Goal: Task Accomplishment & Management: Use online tool/utility

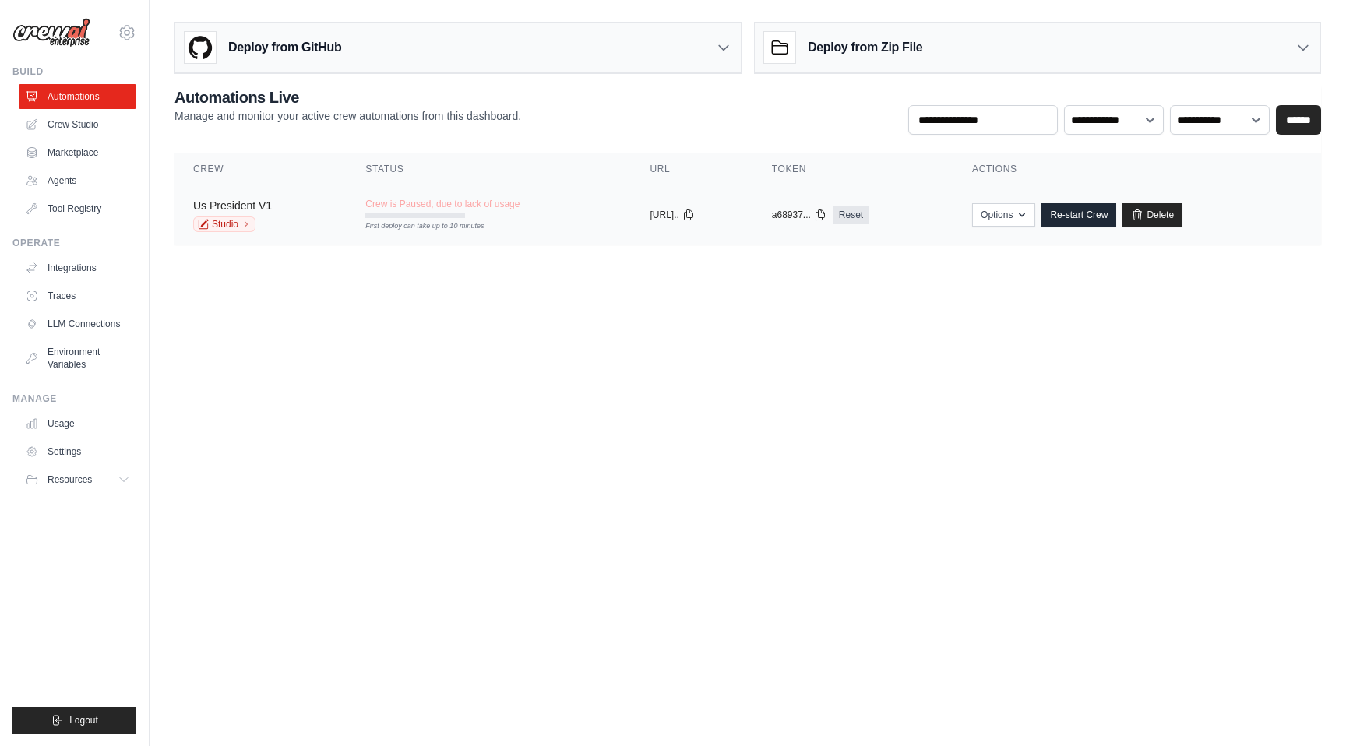
click at [258, 202] on link "Us President V1" at bounding box center [232, 205] width 79 height 12
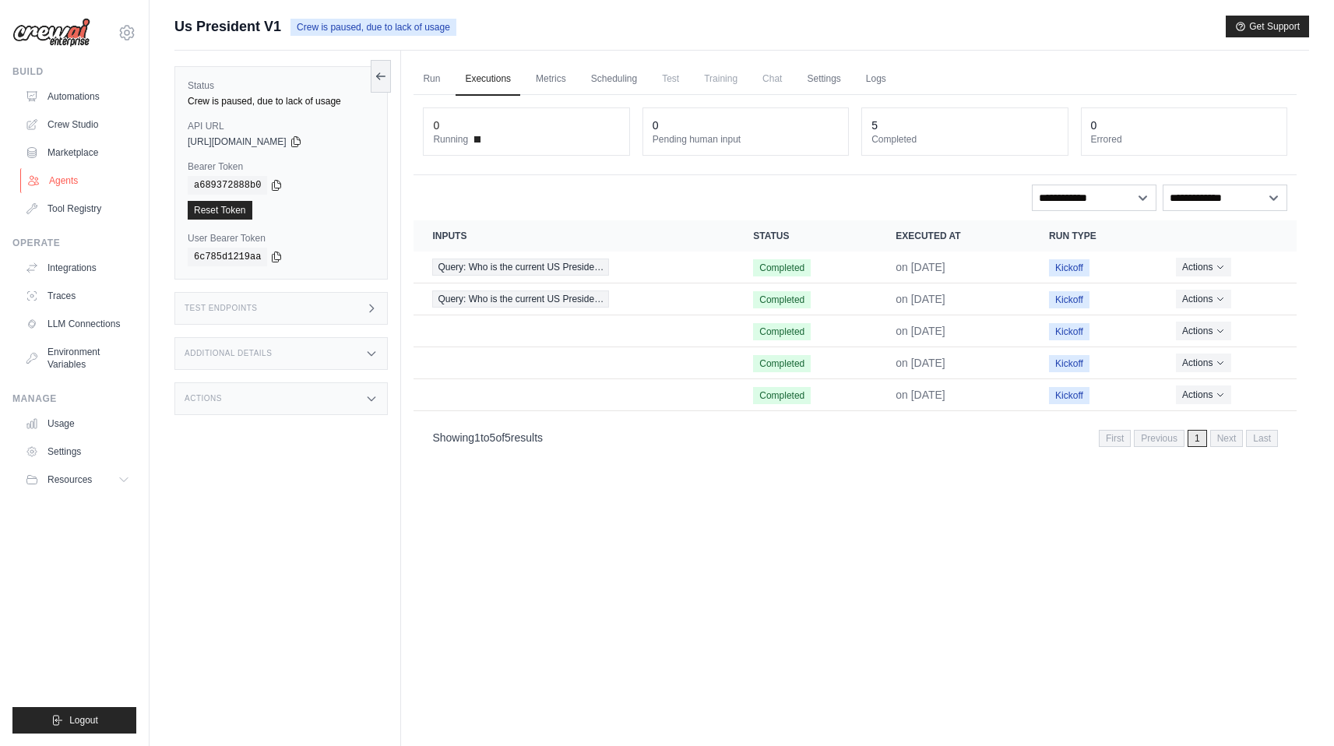
click at [76, 172] on link "Agents" at bounding box center [79, 180] width 118 height 25
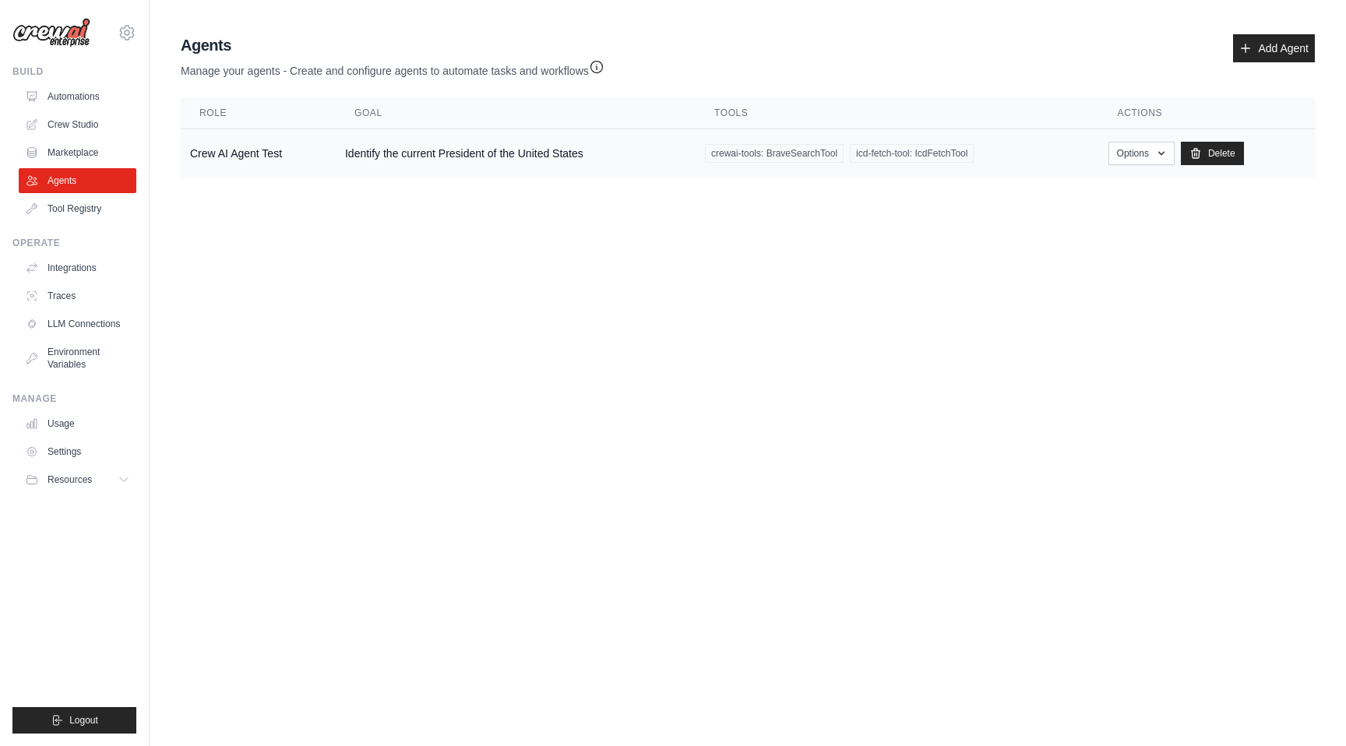
click at [272, 155] on td "Crew AI Agent Test" at bounding box center [258, 153] width 155 height 49
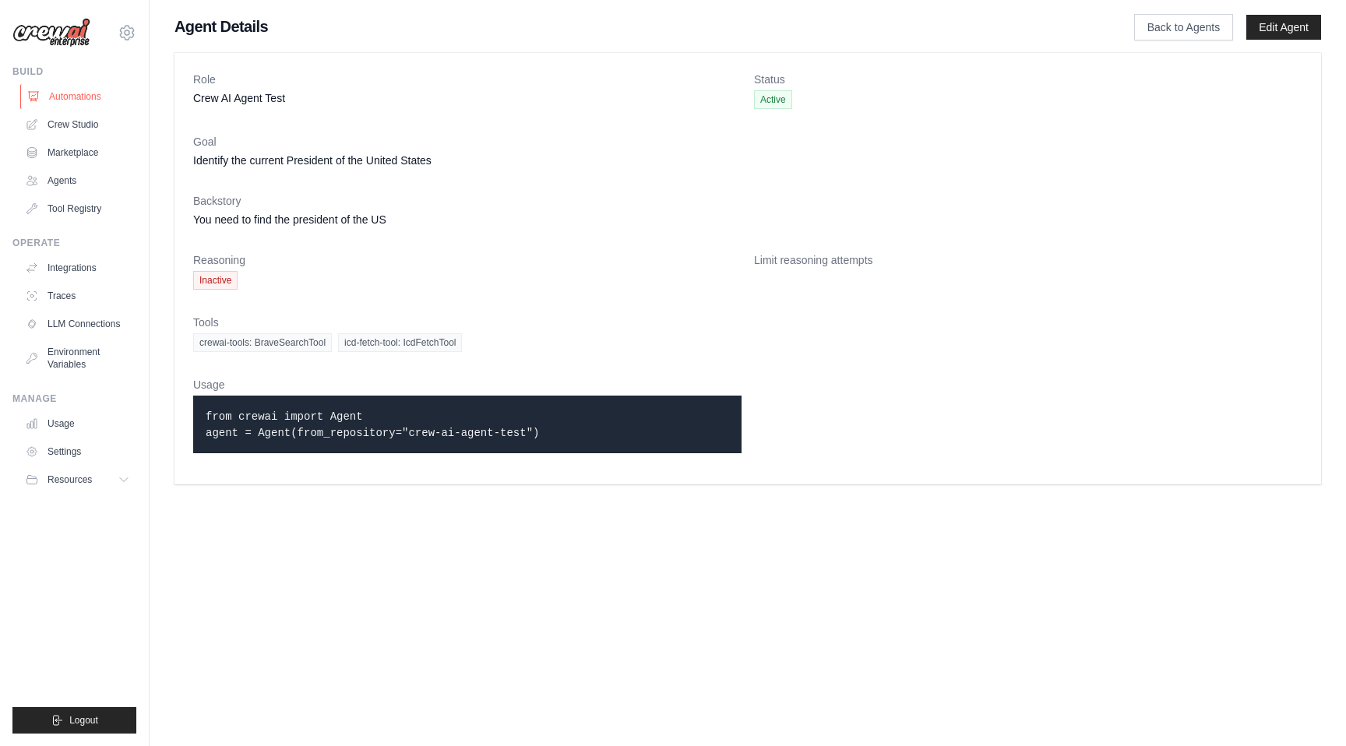
click at [69, 108] on ul "Automations Crew Studio Marketplace Agents Tool Registry" at bounding box center [78, 152] width 118 height 137
click at [66, 97] on link "Automations" at bounding box center [79, 96] width 118 height 25
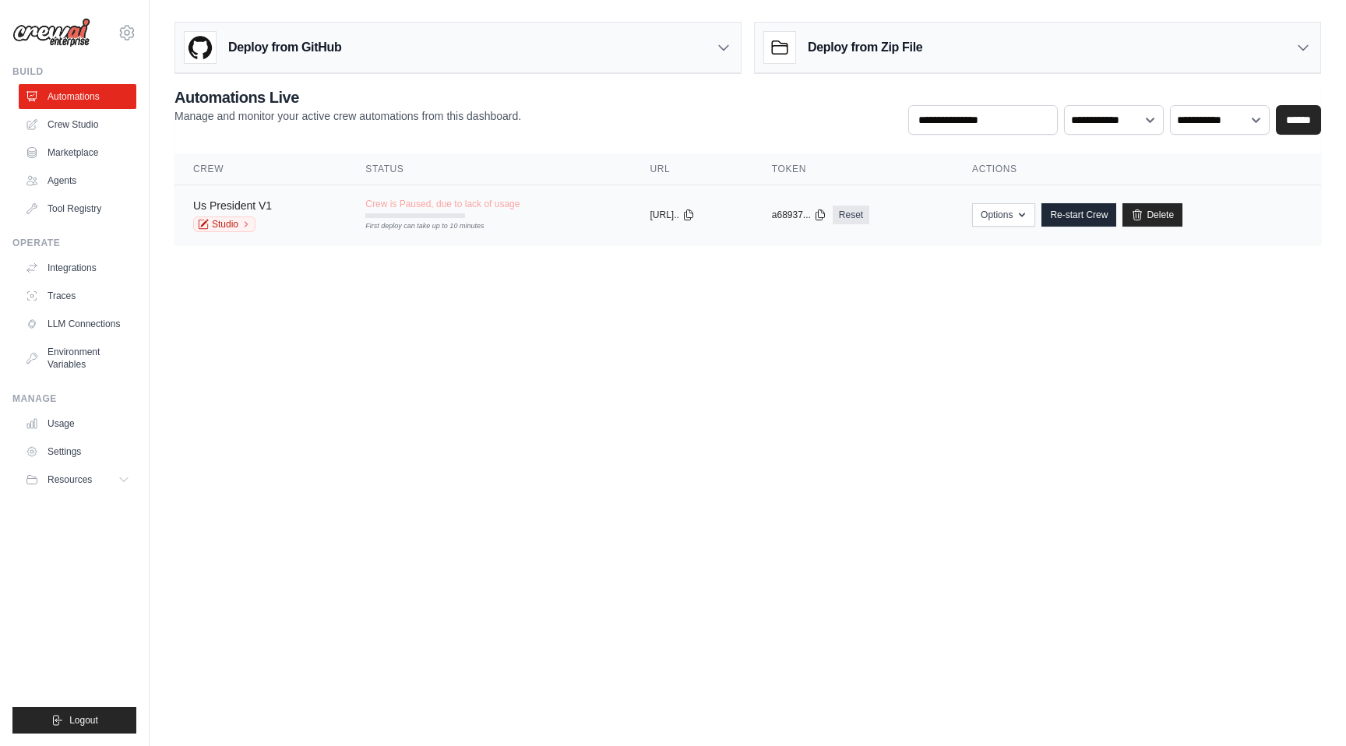
click at [245, 202] on link "Us President V1" at bounding box center [232, 205] width 79 height 12
click at [1116, 210] on link "Re-start Crew" at bounding box center [1078, 214] width 75 height 23
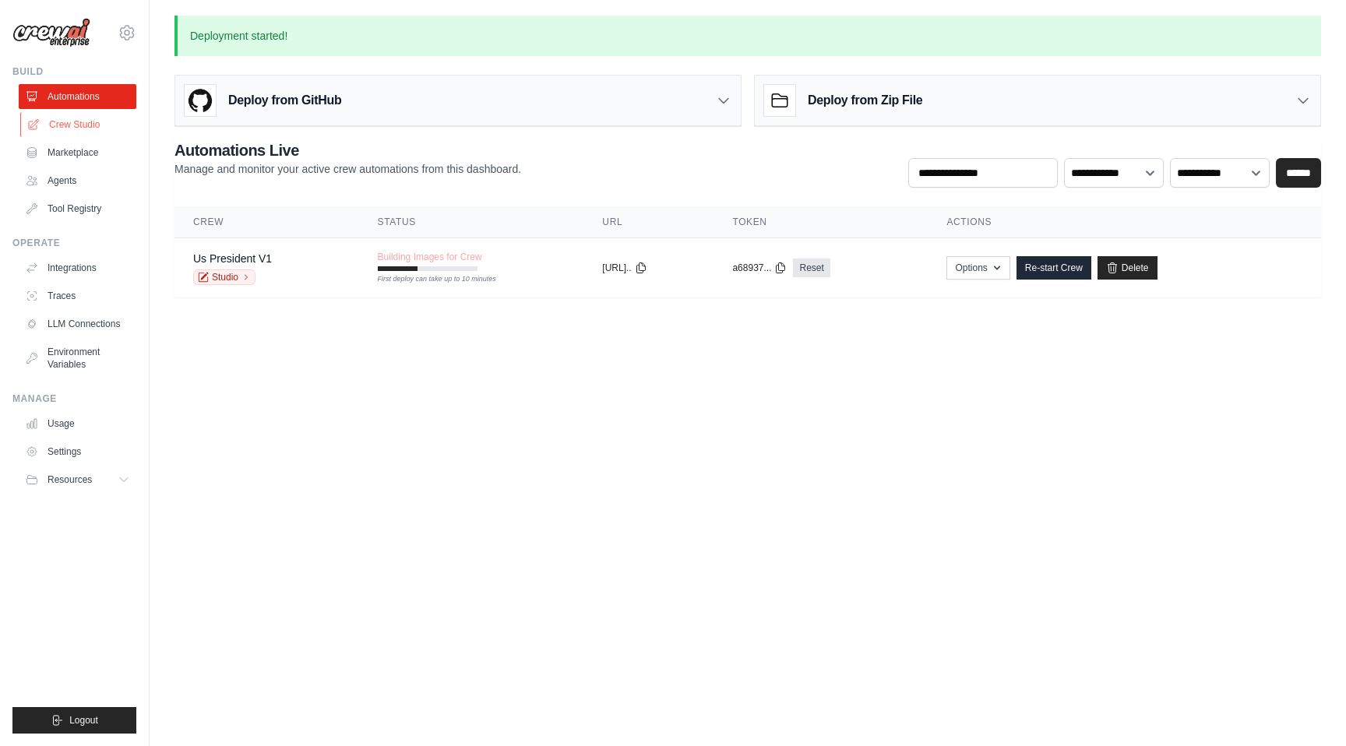
click at [79, 129] on link "Crew Studio" at bounding box center [79, 124] width 118 height 25
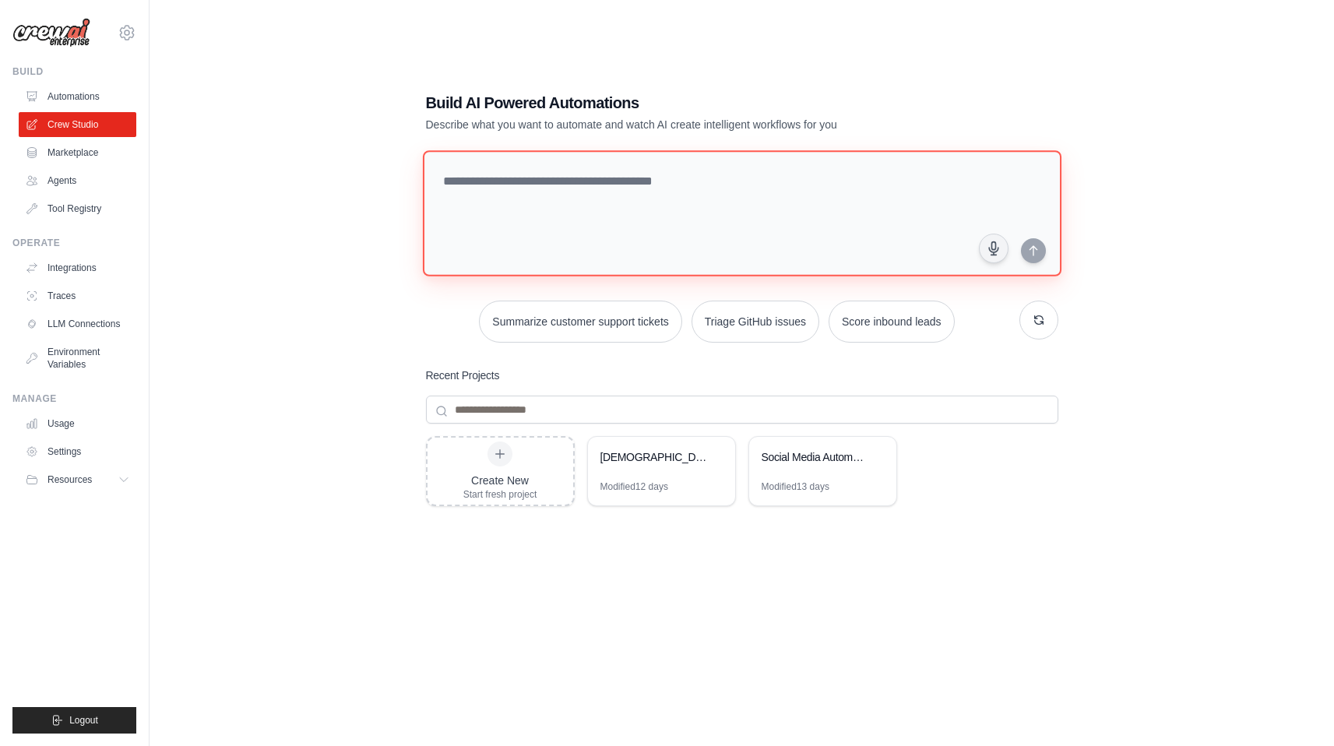
click at [530, 195] on textarea at bounding box center [741, 213] width 639 height 126
click at [673, 456] on div "US President" at bounding box center [654, 457] width 107 height 16
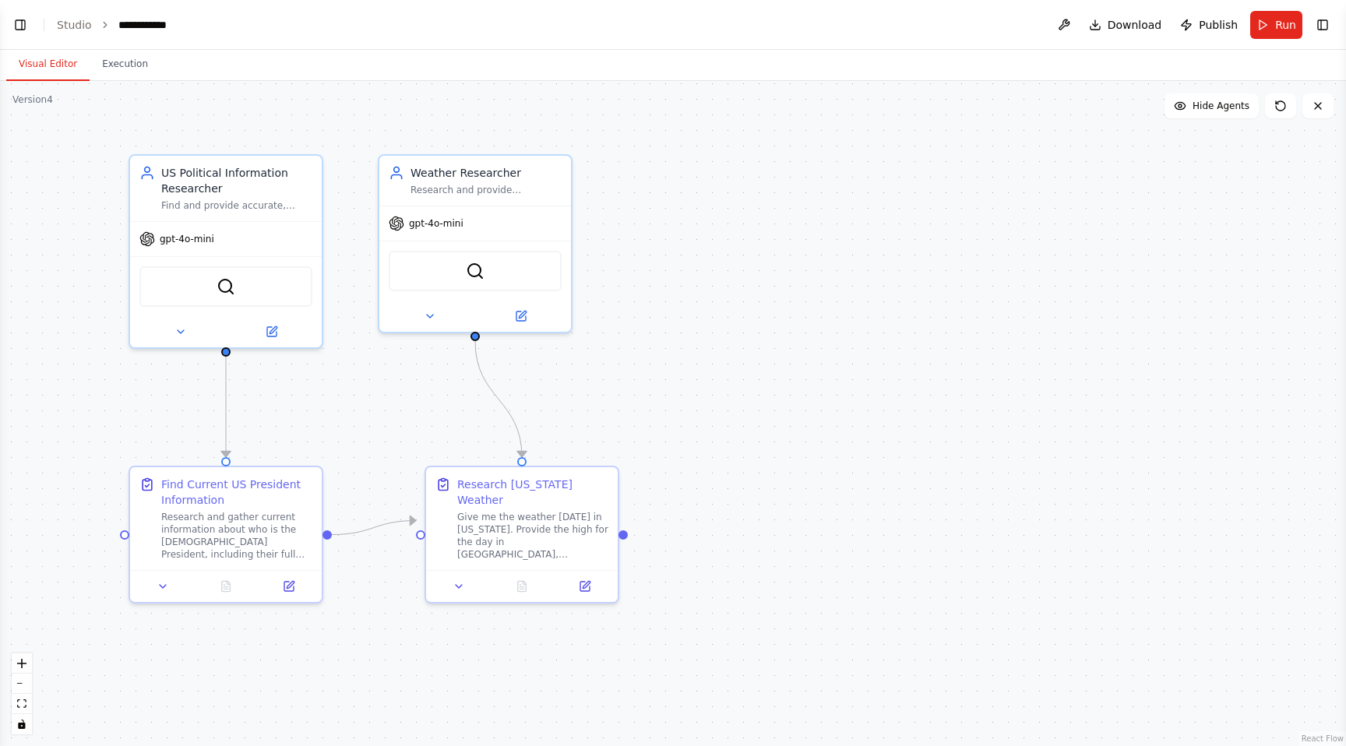
drag, startPoint x: 571, startPoint y: 276, endPoint x: 686, endPoint y: 271, distance: 115.4
click at [686, 271] on div ".deletable-edge-delete-btn { width: 20px; height: 20px; border: 0px solid #ffff…" at bounding box center [673, 413] width 1346 height 665
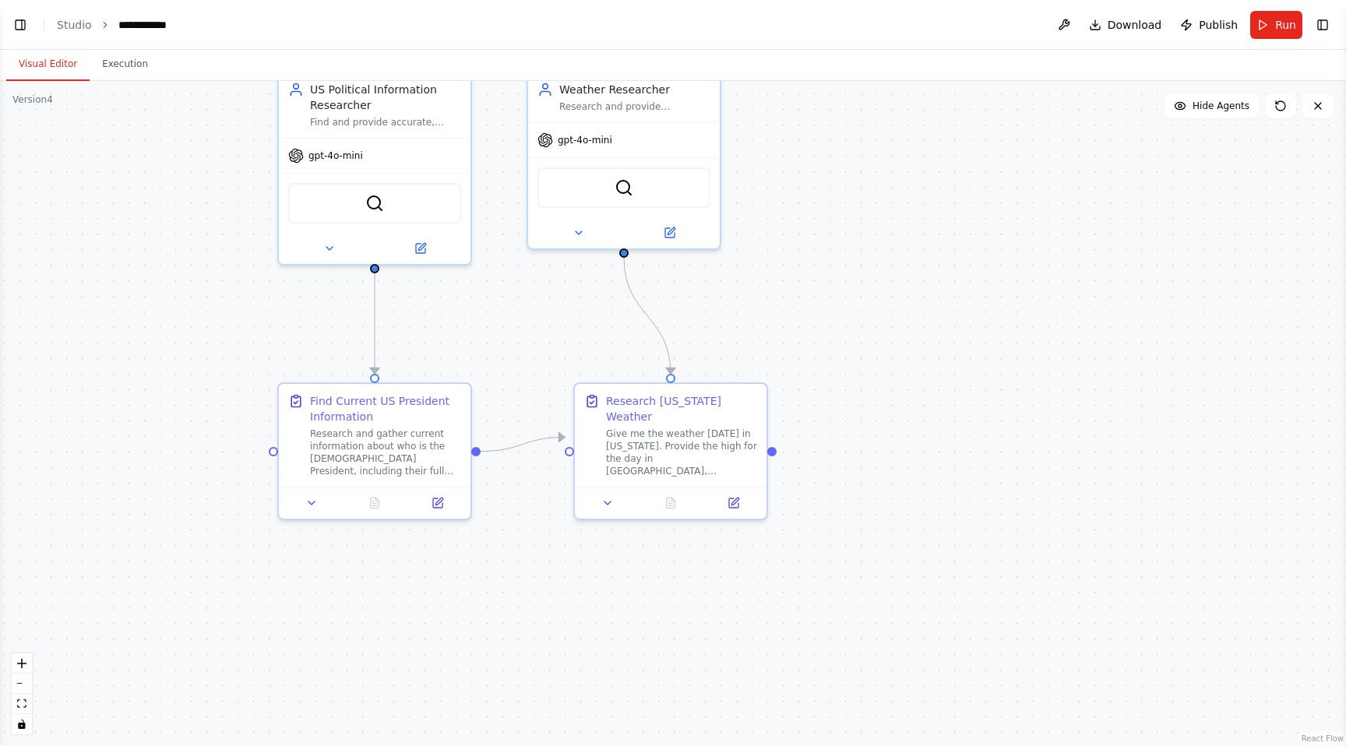
drag, startPoint x: 128, startPoint y: 122, endPoint x: 201, endPoint y: 19, distance: 126.9
click at [201, 19] on main "**********" at bounding box center [673, 373] width 1346 height 746
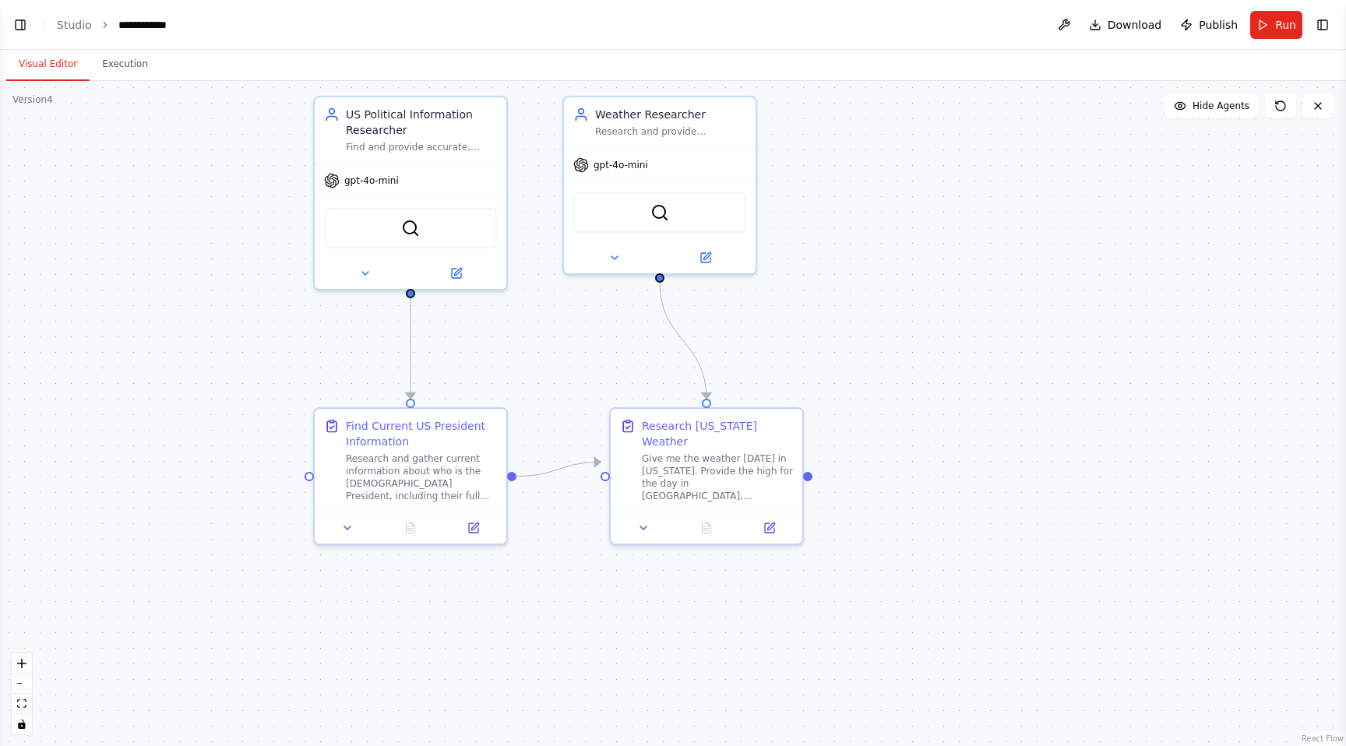
drag, startPoint x: 132, startPoint y: 194, endPoint x: 177, endPoint y: 238, distance: 63.3
click at [177, 238] on div ".deletable-edge-delete-btn { width: 20px; height: 20px; border: 0px solid #ffff…" at bounding box center [673, 413] width 1346 height 665
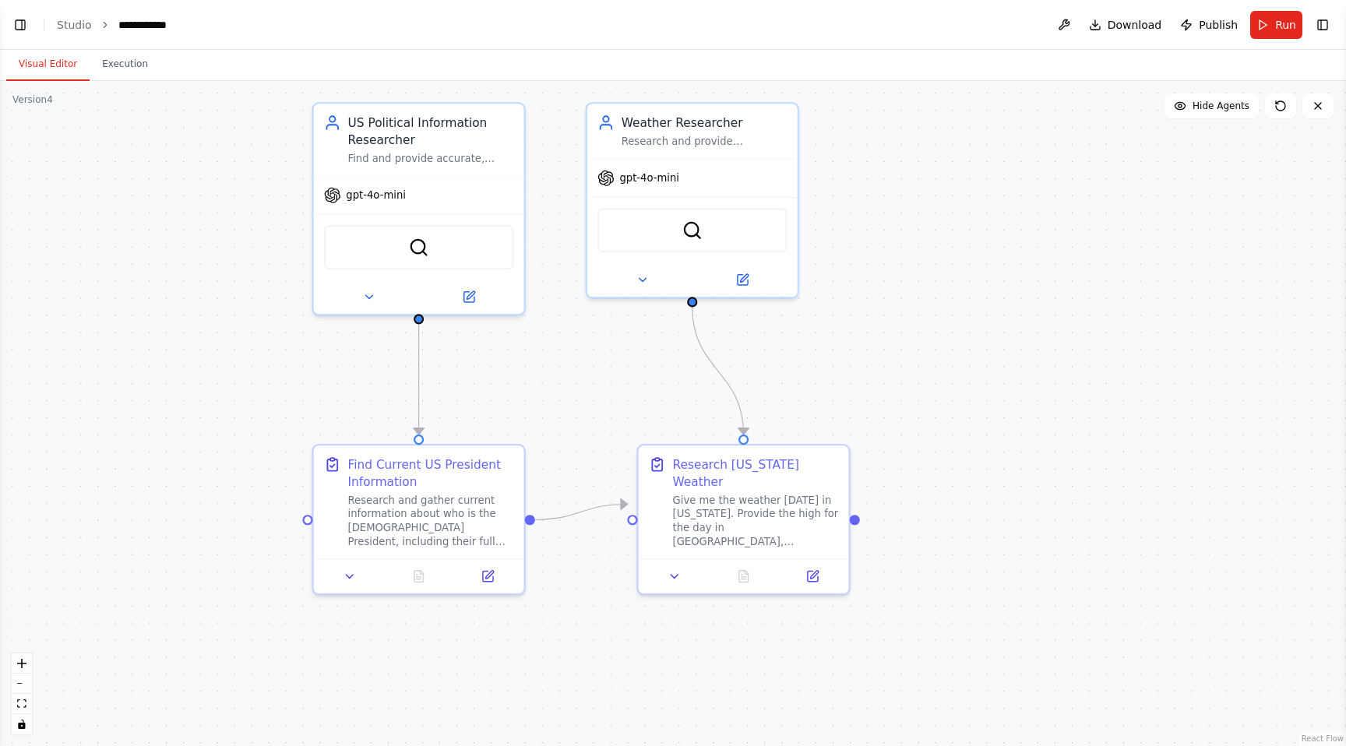
drag, startPoint x: 171, startPoint y: 299, endPoint x: 172, endPoint y: 335, distance: 35.9
click at [172, 335] on div ".deletable-edge-delete-btn { width: 20px; height: 20px; border: 0px solid #ffff…" at bounding box center [673, 413] width 1346 height 665
